Goal: Task Accomplishment & Management: Manage account settings

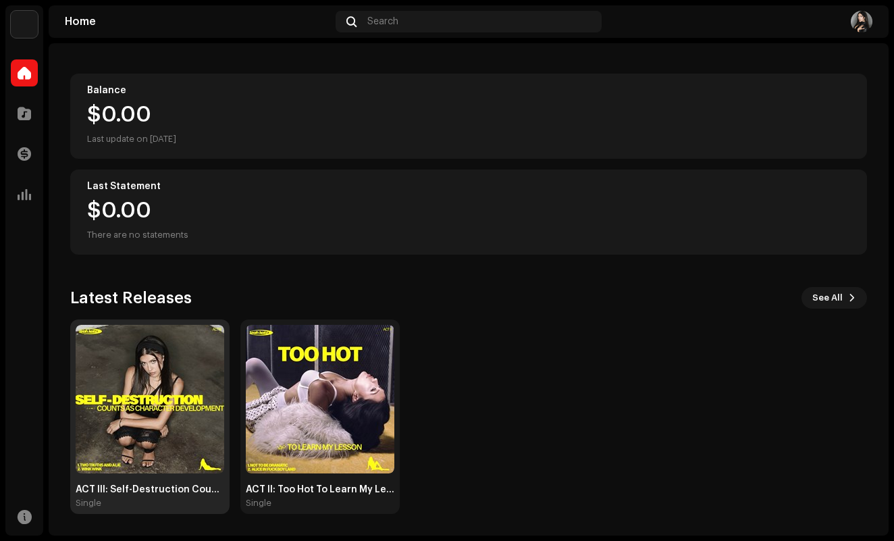
scroll to position [126, 0]
click at [176, 379] on img at bounding box center [150, 399] width 149 height 149
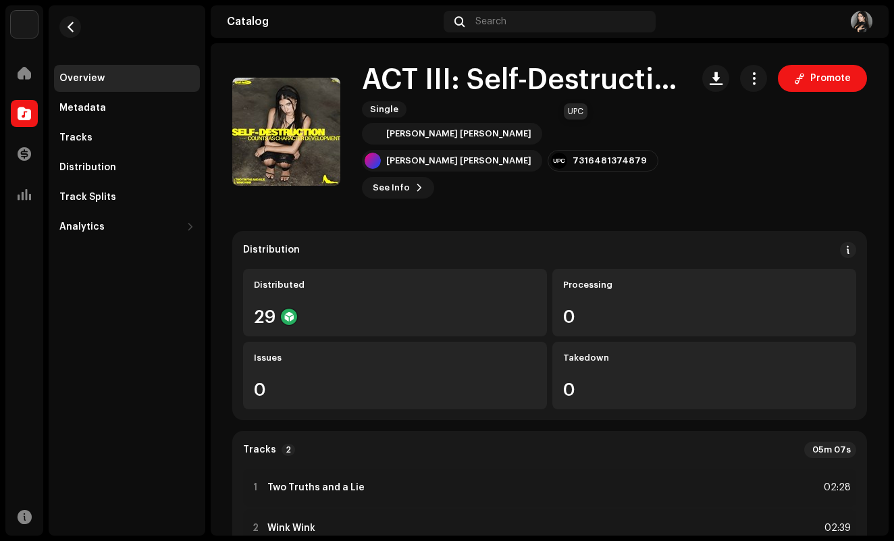
click at [573, 155] on div "7316481374879" at bounding box center [610, 160] width 74 height 11
drag, startPoint x: 550, startPoint y: 131, endPoint x: 622, endPoint y: 131, distance: 71.6
click at [622, 150] on div "7316481374879" at bounding box center [603, 161] width 111 height 22
copy div "7316481374879"
click at [750, 78] on span "button" at bounding box center [754, 78] width 13 height 11
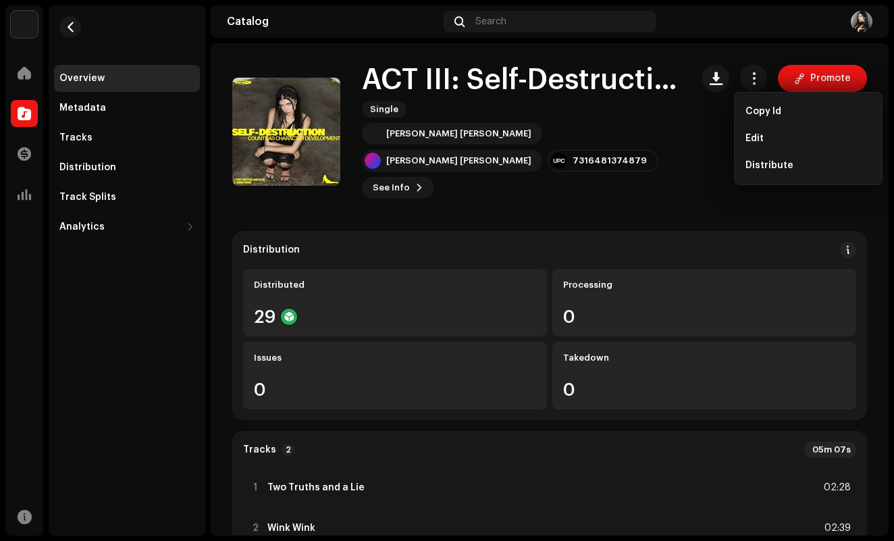
click at [538, 242] on div "Distribution" at bounding box center [549, 250] width 613 height 16
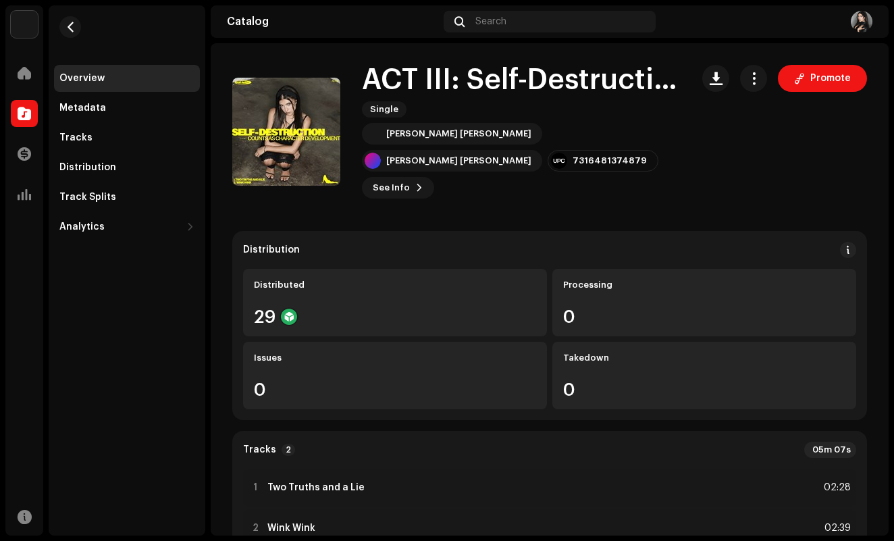
click at [405, 150] on div "[PERSON_NAME] [PERSON_NAME] [PERSON_NAME] [PERSON_NAME] 7316481374879 See Info …" at bounding box center [521, 161] width 319 height 76
click at [404, 174] on span "See Info" at bounding box center [391, 187] width 37 height 27
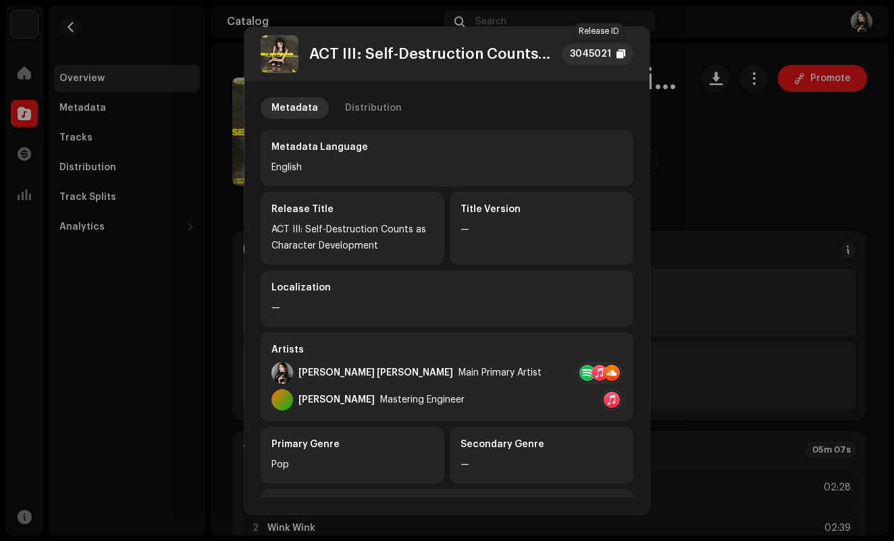
click at [586, 51] on div "3045021" at bounding box center [590, 54] width 41 height 16
click at [594, 61] on div "3045021" at bounding box center [590, 54] width 41 height 16
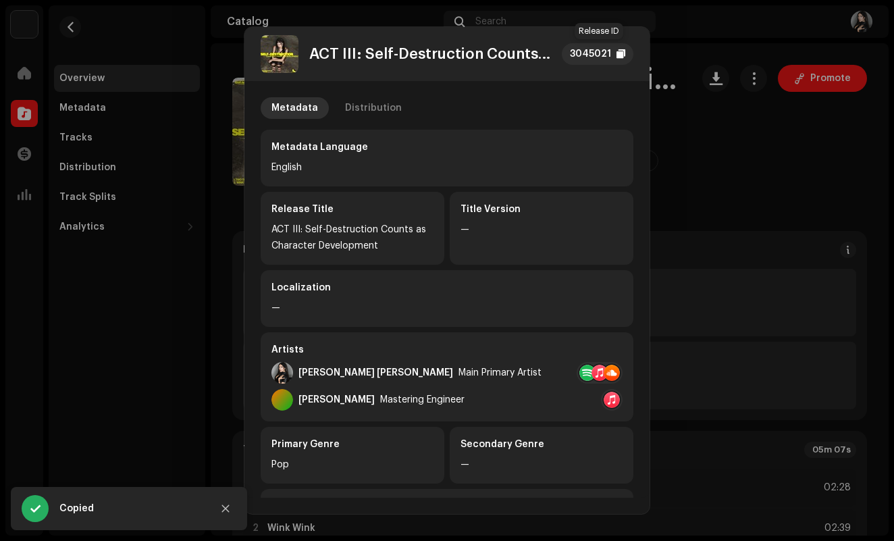
click at [599, 47] on div "3045021" at bounding box center [590, 54] width 41 height 16
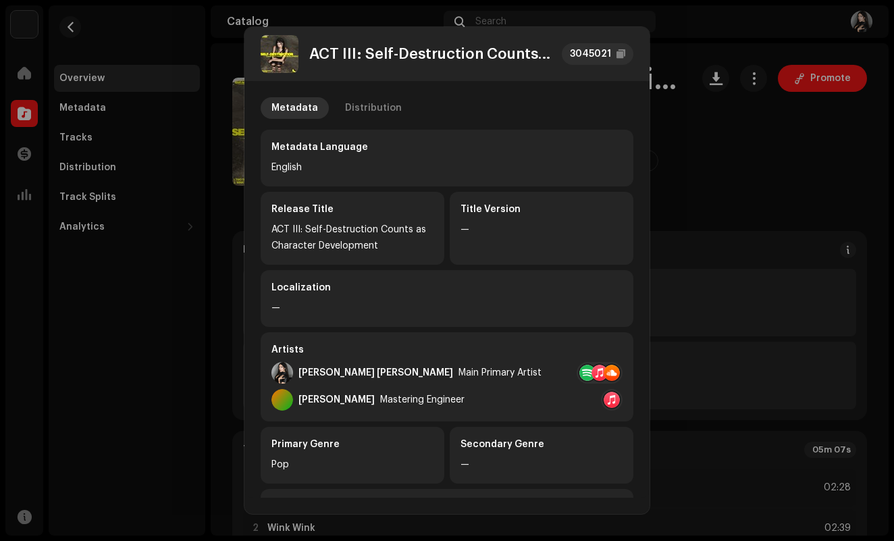
click at [571, 284] on div "Localization" at bounding box center [447, 288] width 351 height 14
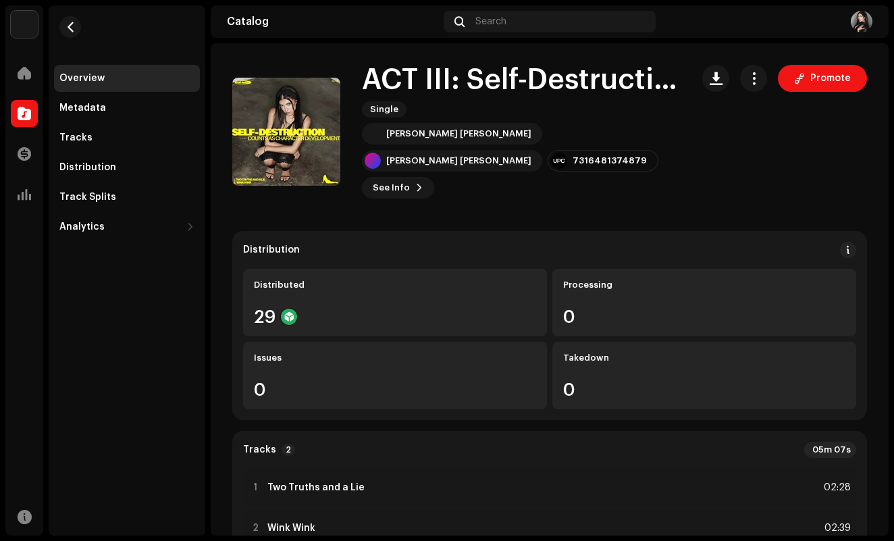
click at [690, 230] on div "ACT III: Self-Destruction Counts as Character Development 3045021 Metadata Dist…" at bounding box center [447, 270] width 894 height 541
click at [730, 76] on div "Promote" at bounding box center [785, 78] width 165 height 27
click at [748, 76] on span "button" at bounding box center [754, 78] width 13 height 11
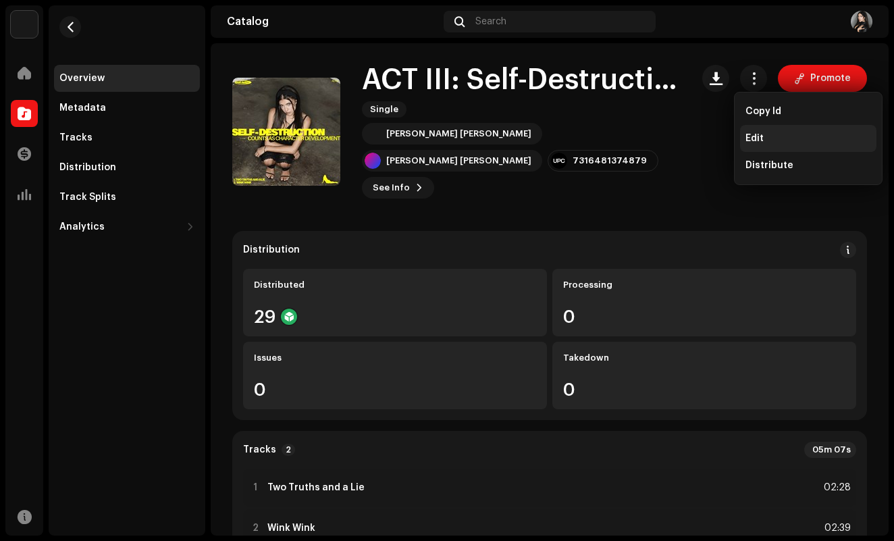
click at [753, 142] on span "Edit" at bounding box center [755, 138] width 18 height 11
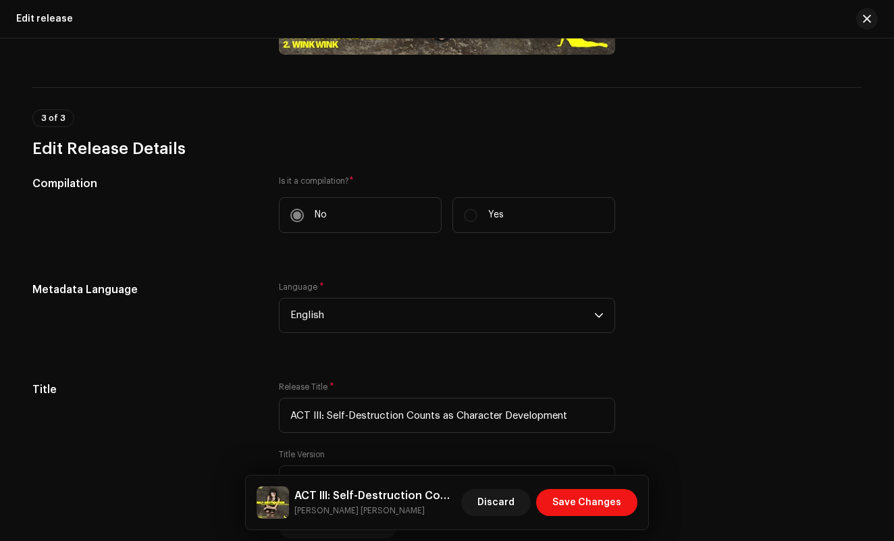
scroll to position [753, 0]
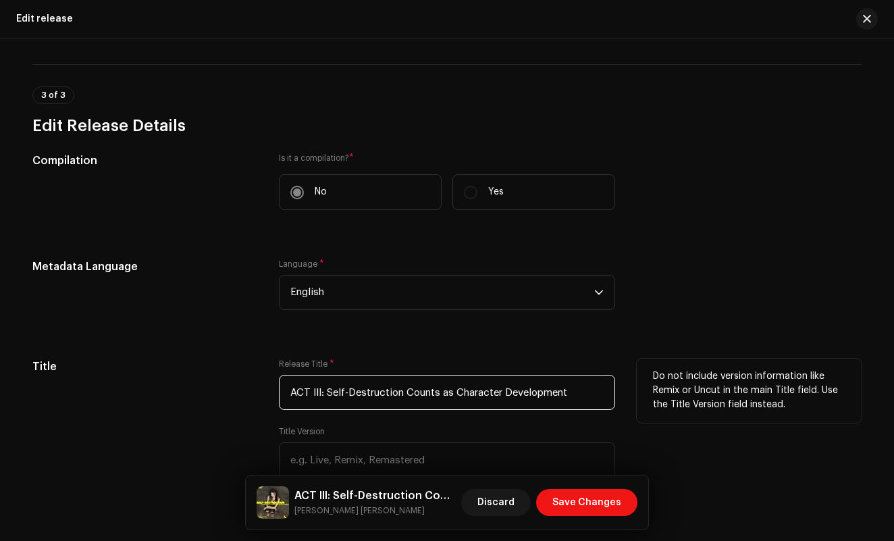
click at [306, 391] on input "ACT III: Self-Destruction Counts as Character Development" at bounding box center [447, 392] width 336 height 35
type input "Act III: Self-Destruction Counts as Character Development"
click at [424, 419] on div "Release Title * Act III: Self-Destruction Counts as Character Development Title…" at bounding box center [447, 437] width 336 height 157
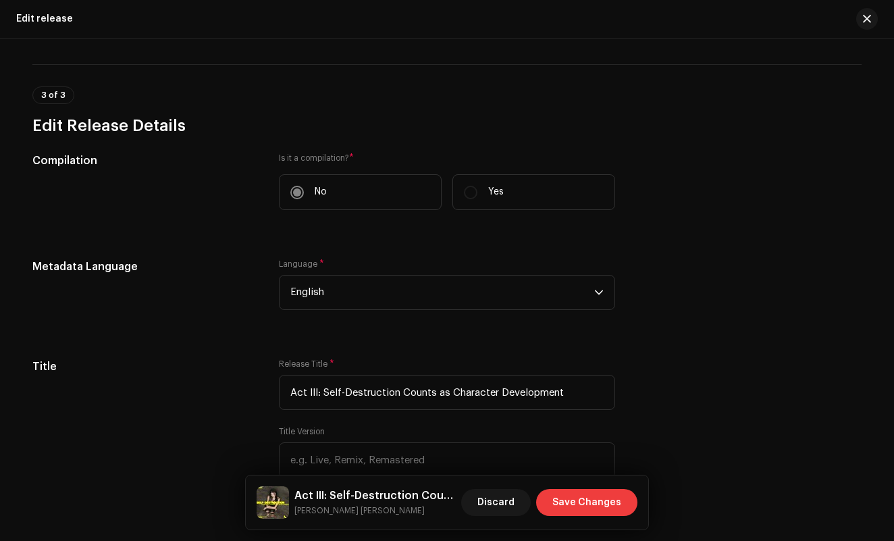
click at [599, 508] on span "Save Changes" at bounding box center [587, 502] width 69 height 27
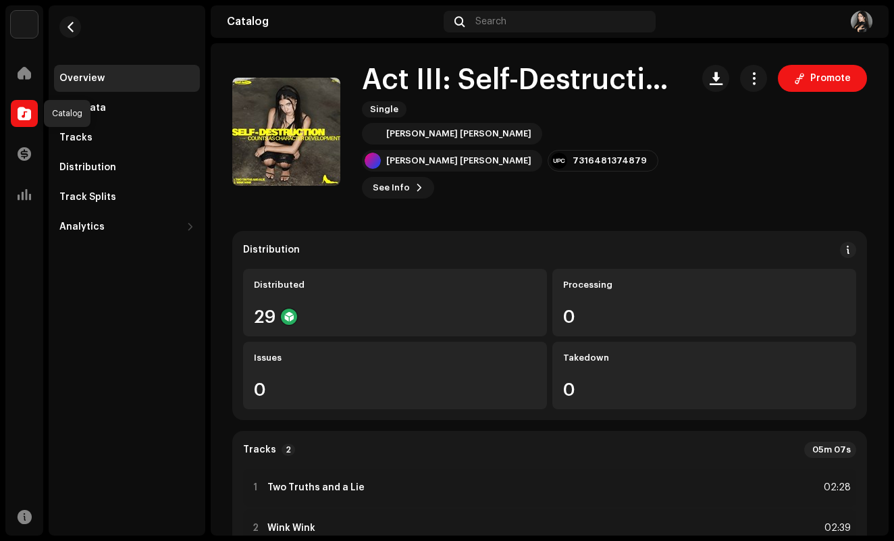
click at [20, 113] on span at bounding box center [25, 113] width 14 height 11
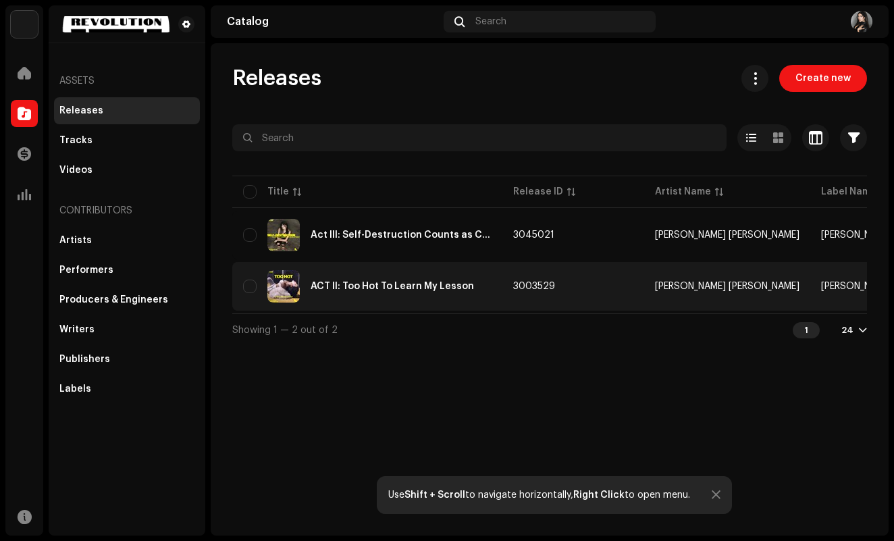
click at [396, 288] on div "ACT II: Too Hot To Learn My Lesson" at bounding box center [392, 286] width 163 height 9
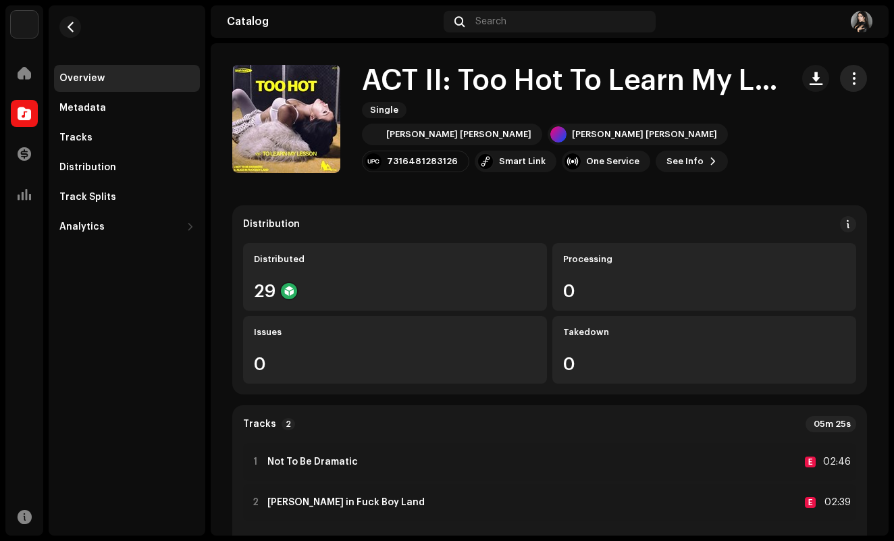
click at [848, 84] on span "button" at bounding box center [854, 78] width 13 height 11
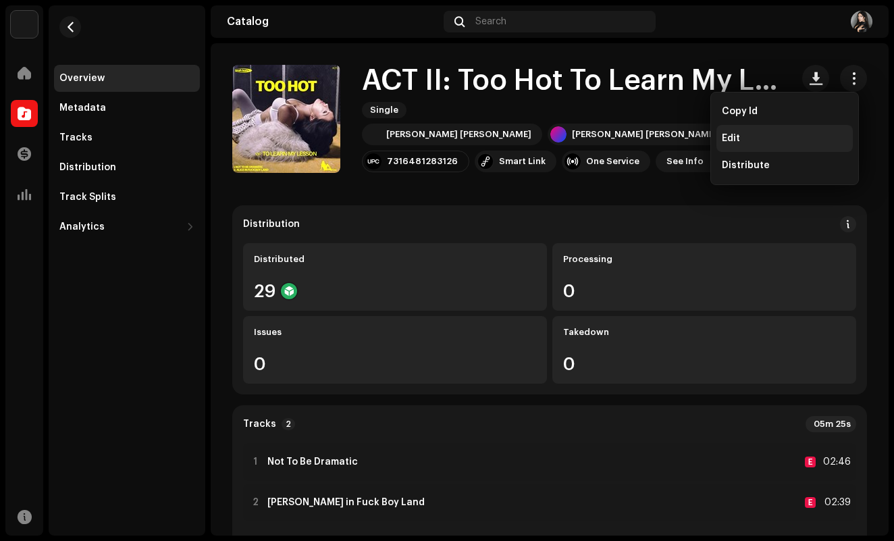
click at [742, 139] on div "Edit" at bounding box center [785, 138] width 126 height 11
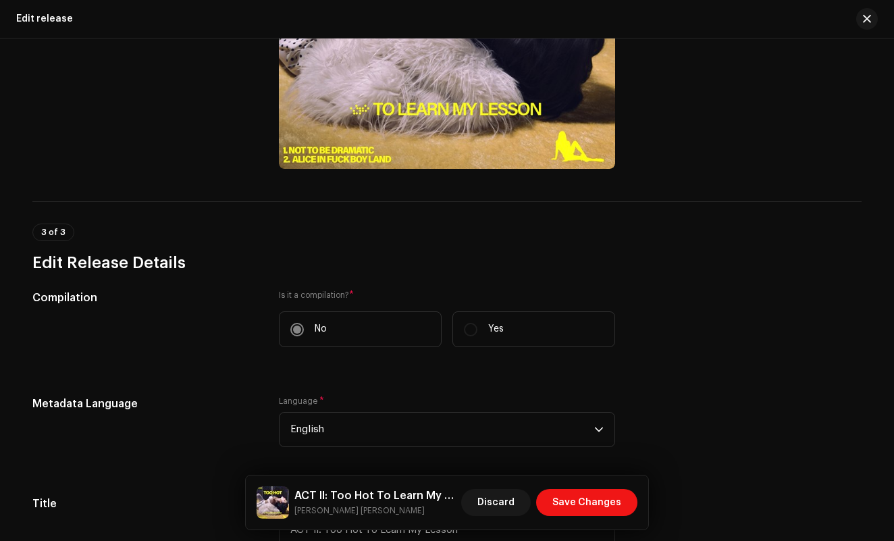
scroll to position [738, 0]
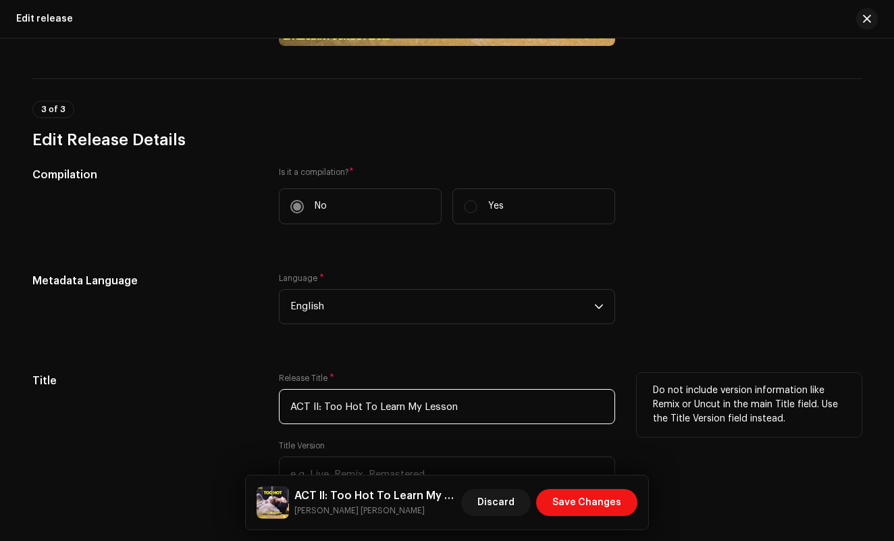
click at [305, 407] on input "ACT II: Too Hot To Learn My Lesson" at bounding box center [447, 406] width 336 height 35
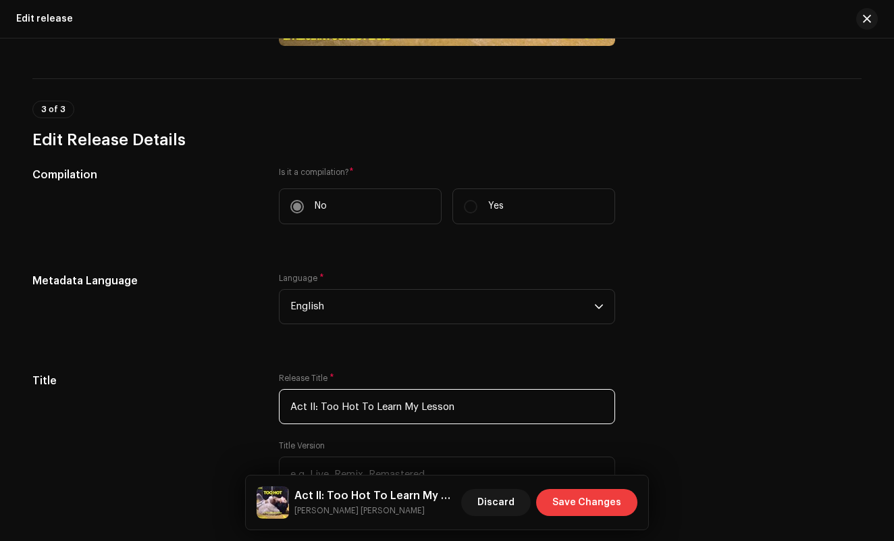
type input "Act II: Too Hot To Learn My Lesson"
click at [582, 508] on span "Save Changes" at bounding box center [587, 502] width 69 height 27
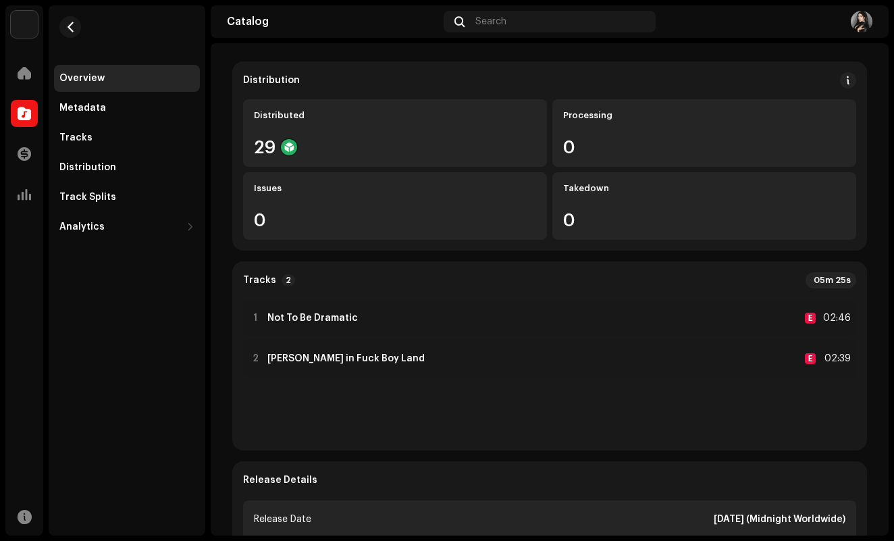
scroll to position [213, 0]
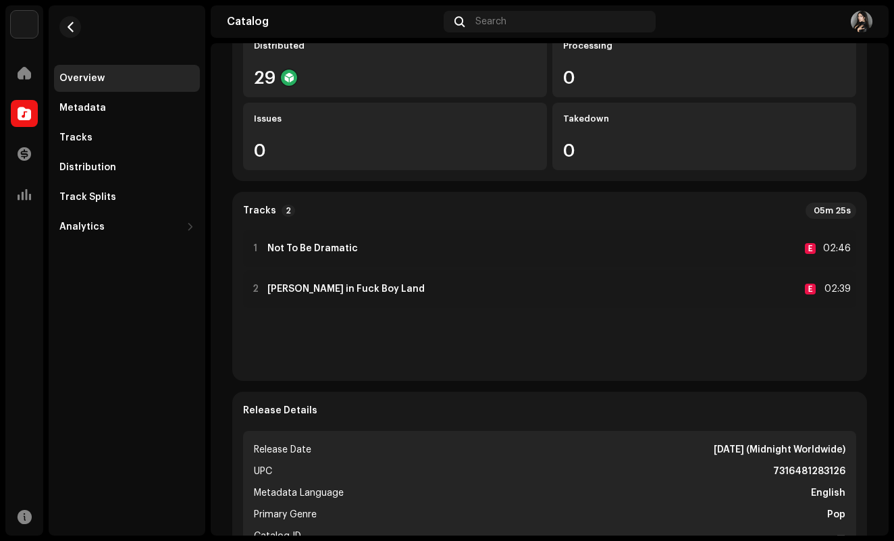
click at [97, 66] on div "Overview" at bounding box center [127, 78] width 146 height 27
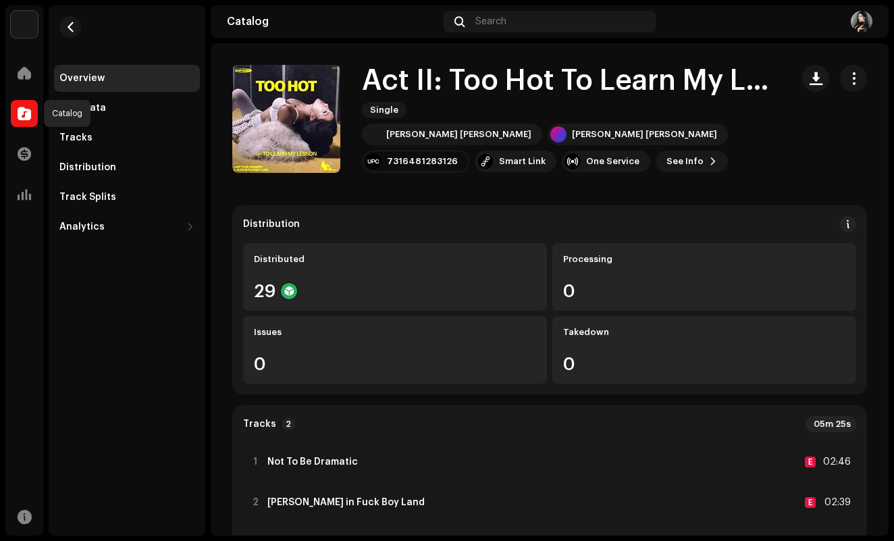
click at [16, 118] on div at bounding box center [24, 113] width 27 height 27
